Goal: Transaction & Acquisition: Download file/media

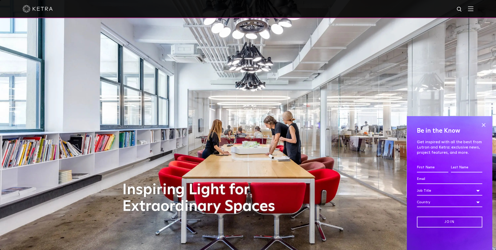
click at [473, 13] on div at bounding box center [248, 9] width 451 height 18
click at [473, 8] on img at bounding box center [471, 8] width 6 height 5
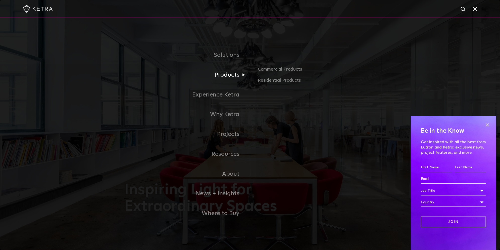
click at [232, 76] on link "Products" at bounding box center [187, 75] width 126 height 20
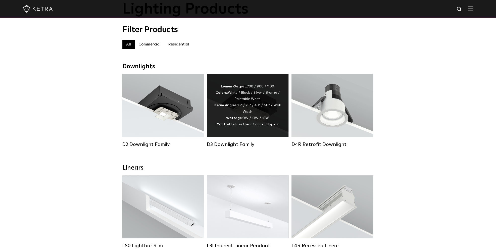
scroll to position [37, 0]
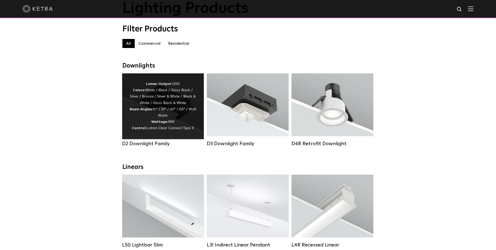
click at [161, 147] on div "D2 Downlight Family" at bounding box center [163, 144] width 82 height 6
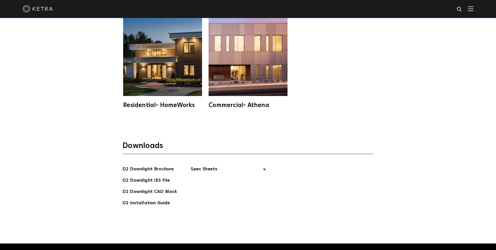
scroll to position [1424, 0]
click at [205, 165] on span "Spec Sheets" at bounding box center [228, 170] width 75 height 11
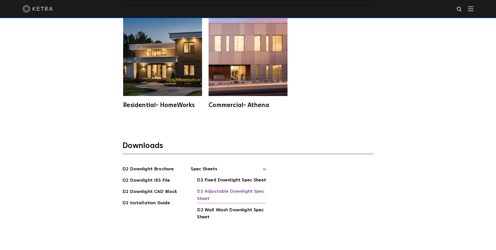
click at [222, 188] on link "D2 Adjustable Downlight Spec Sheet" at bounding box center [231, 195] width 69 height 15
